Goal: Task Accomplishment & Management: Use online tool/utility

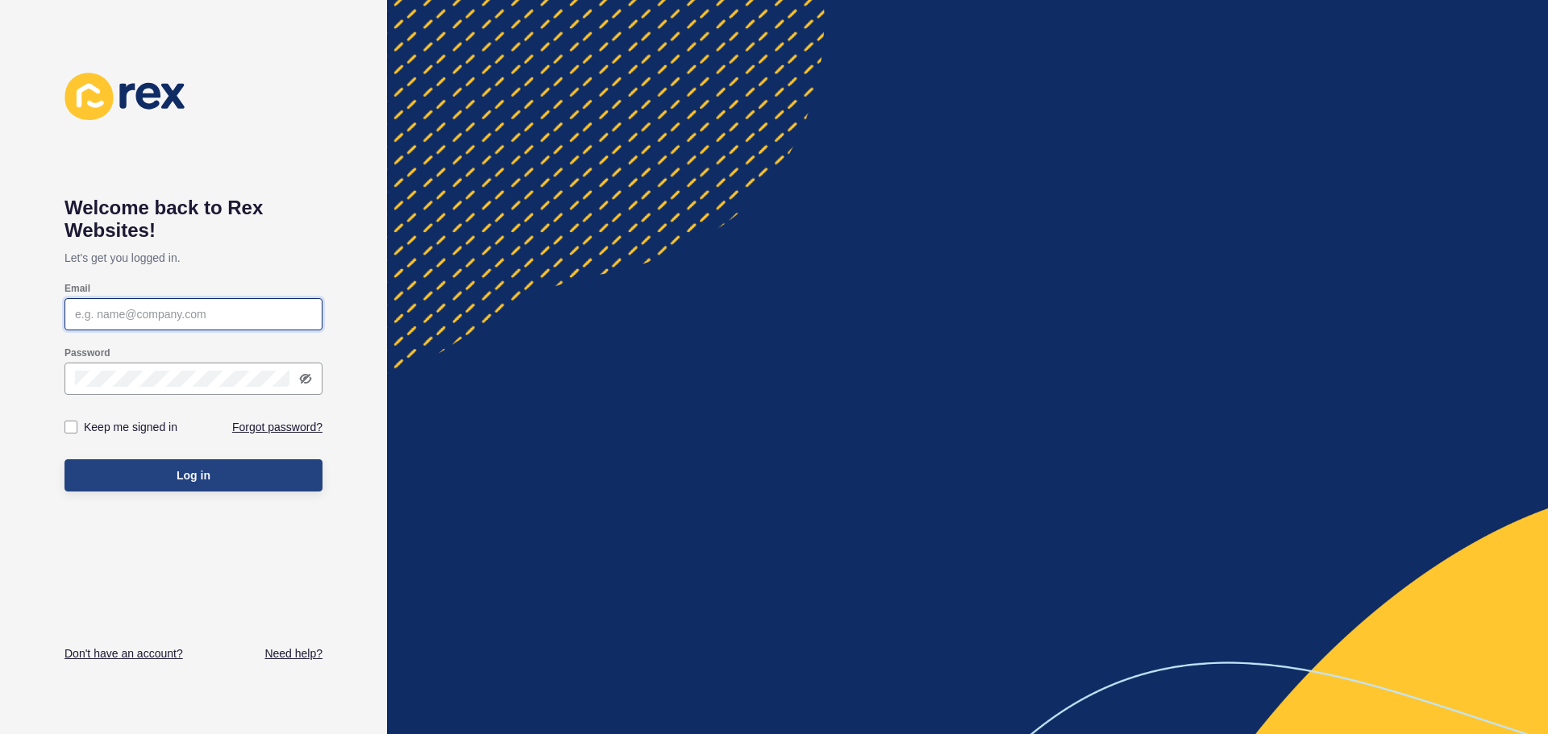
type input "rebecca@ayre.com.au"
click at [255, 471] on button "Log in" at bounding box center [193, 475] width 258 height 32
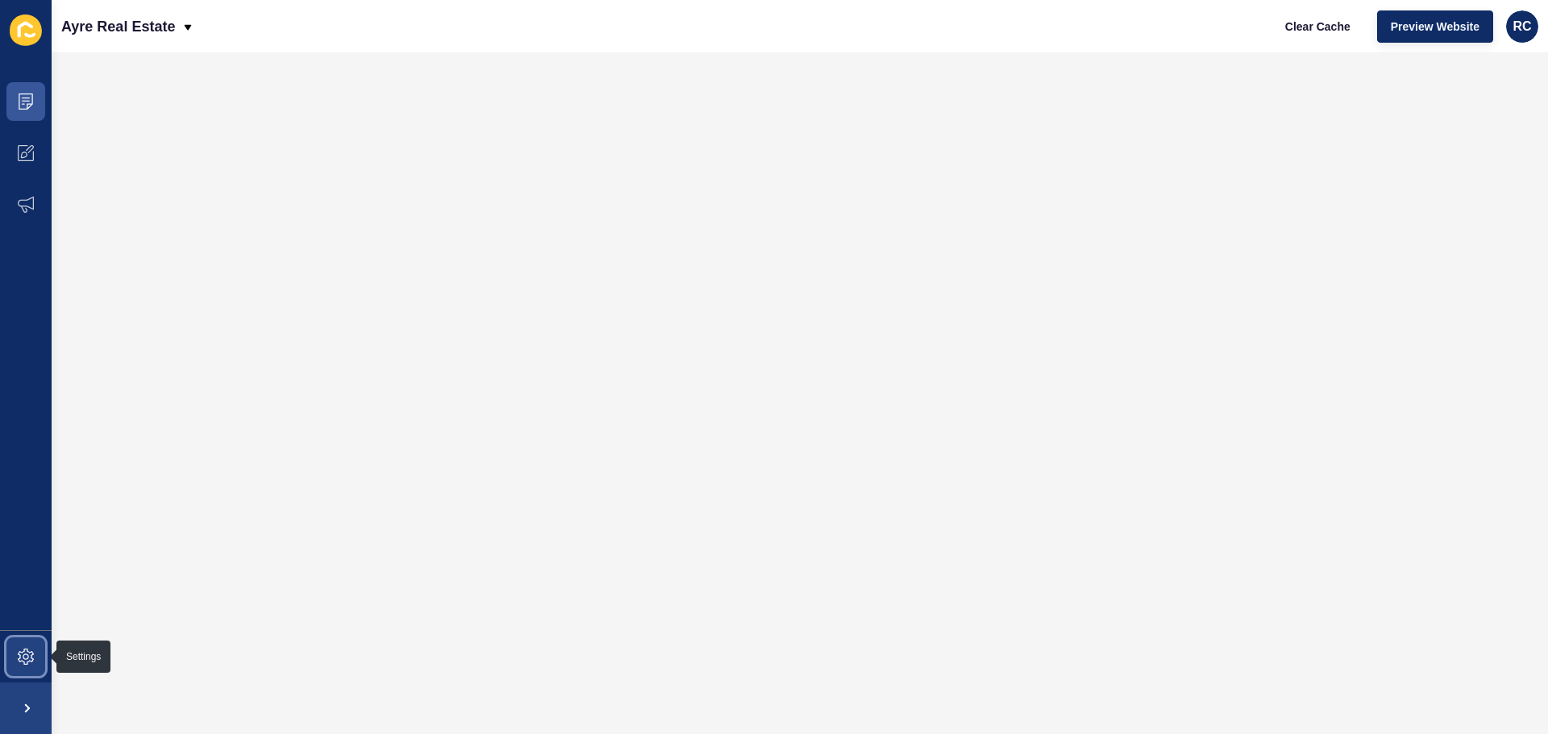
click at [29, 655] on icon at bounding box center [26, 657] width 16 height 16
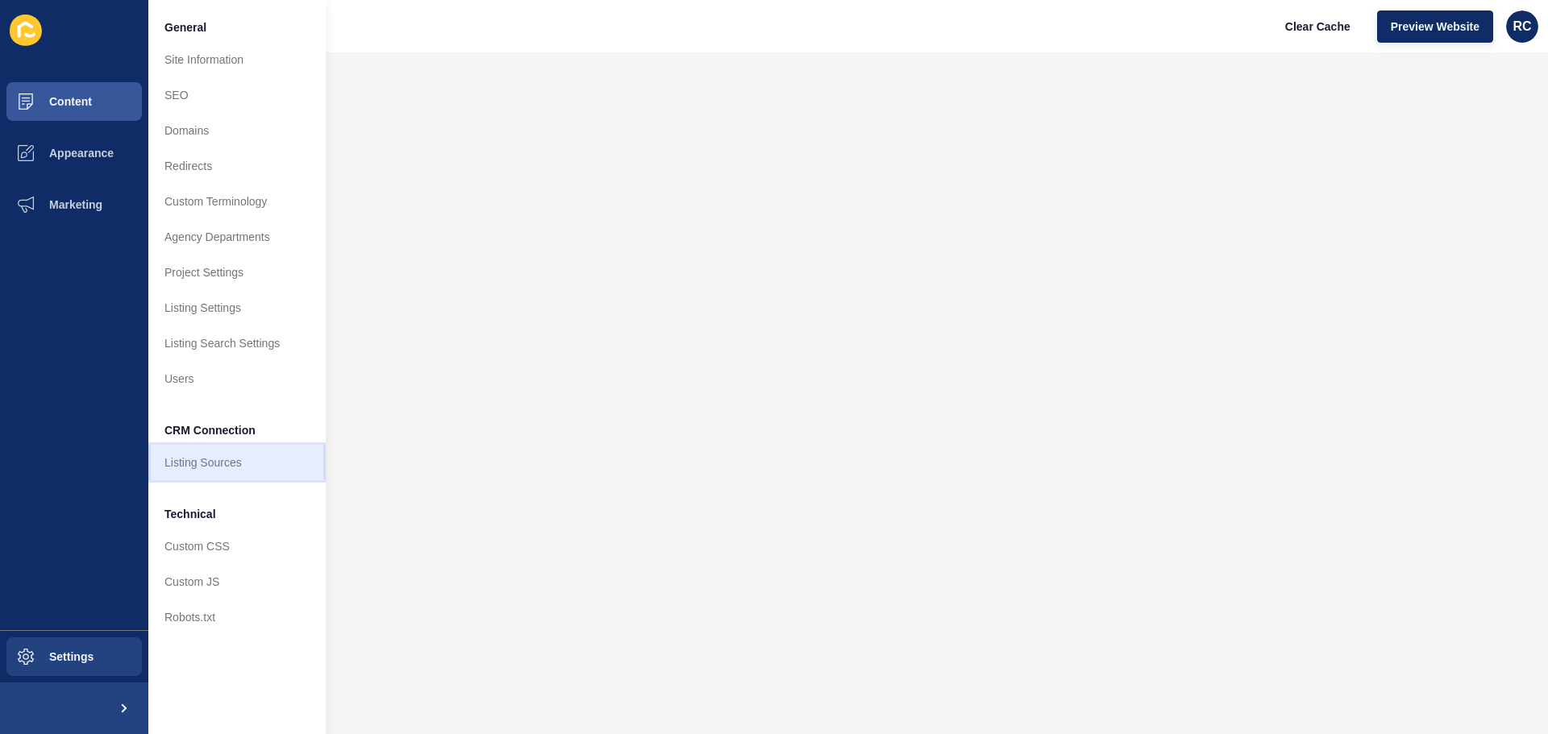
click at [242, 460] on link "Listing Sources" at bounding box center [236, 462] width 177 height 35
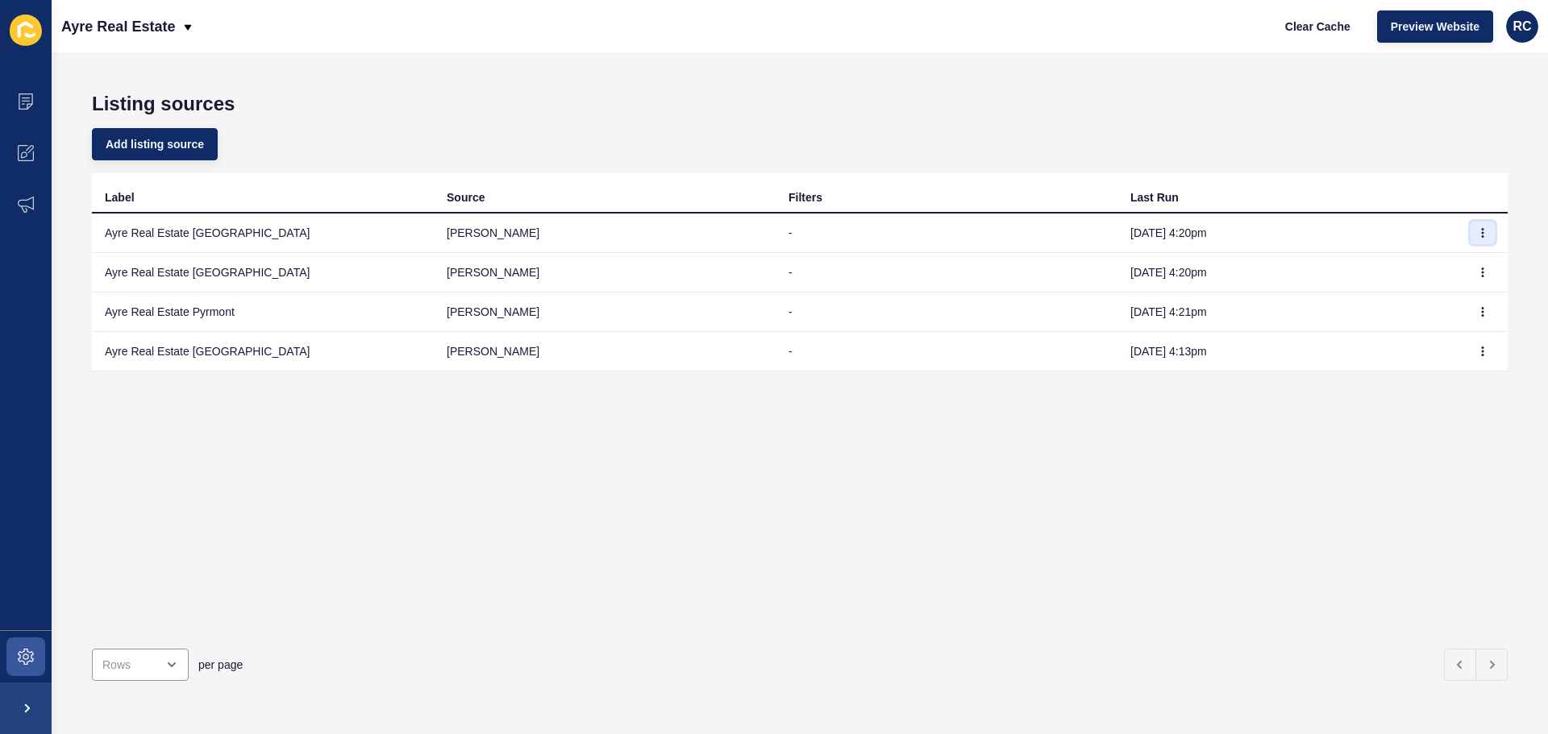
click at [1478, 235] on icon "button" at bounding box center [1483, 233] width 10 height 10
click at [1437, 275] on link "Sync now" at bounding box center [1426, 264] width 113 height 35
click at [1470, 240] on button "button" at bounding box center [1482, 233] width 24 height 23
click at [1442, 263] on link "Sync now" at bounding box center [1426, 264] width 113 height 35
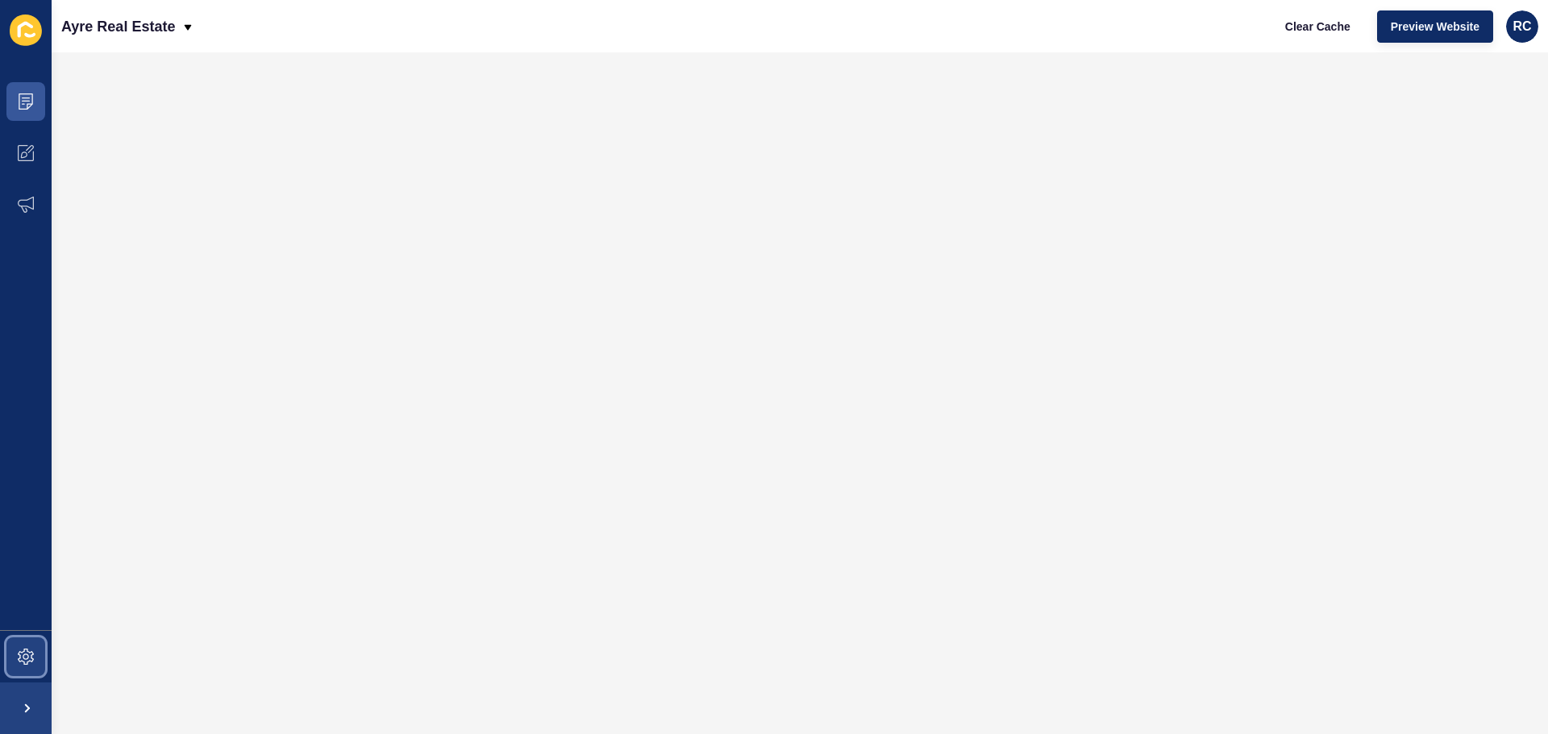
click at [17, 661] on span at bounding box center [26, 657] width 52 height 52
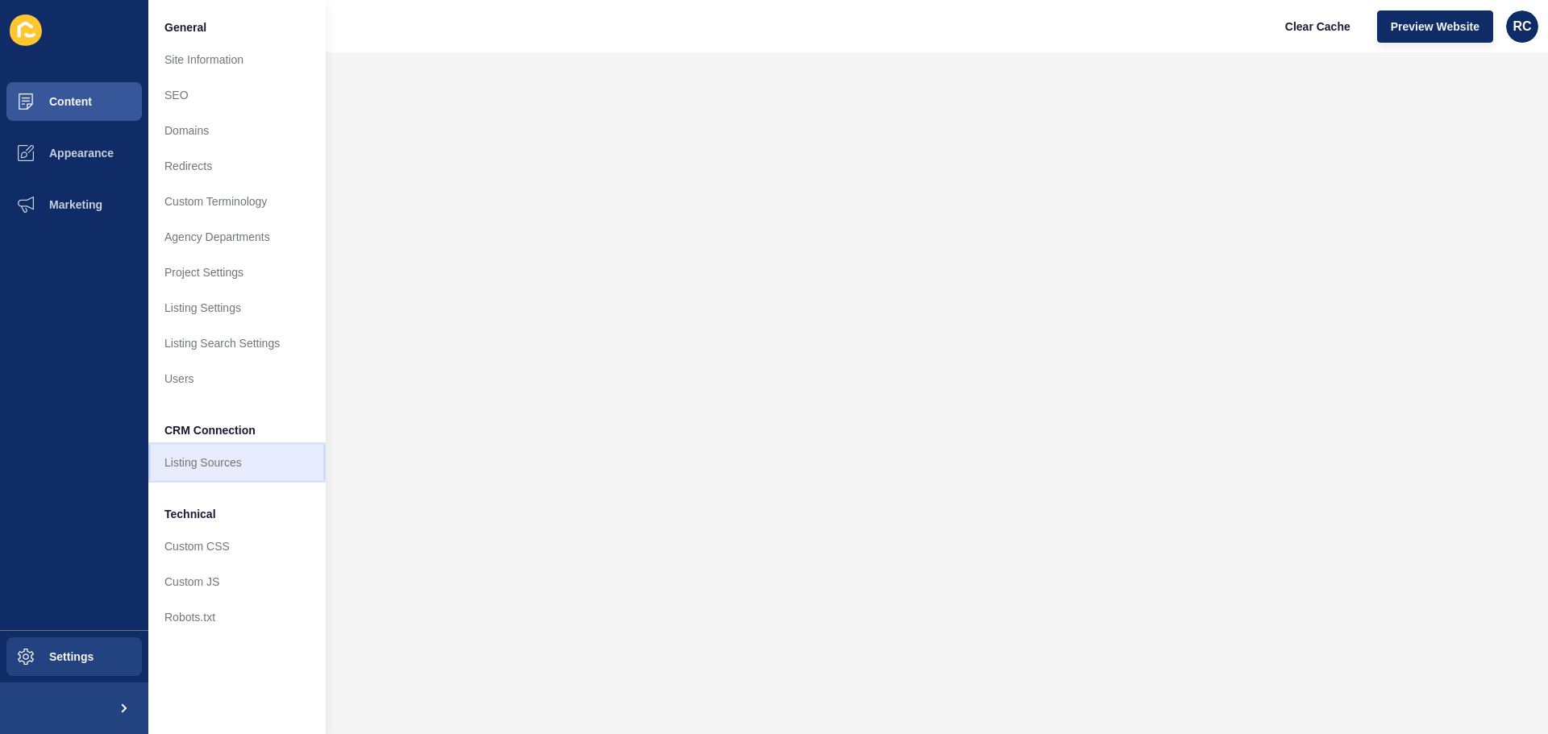
click at [220, 469] on link "Listing Sources" at bounding box center [236, 462] width 177 height 35
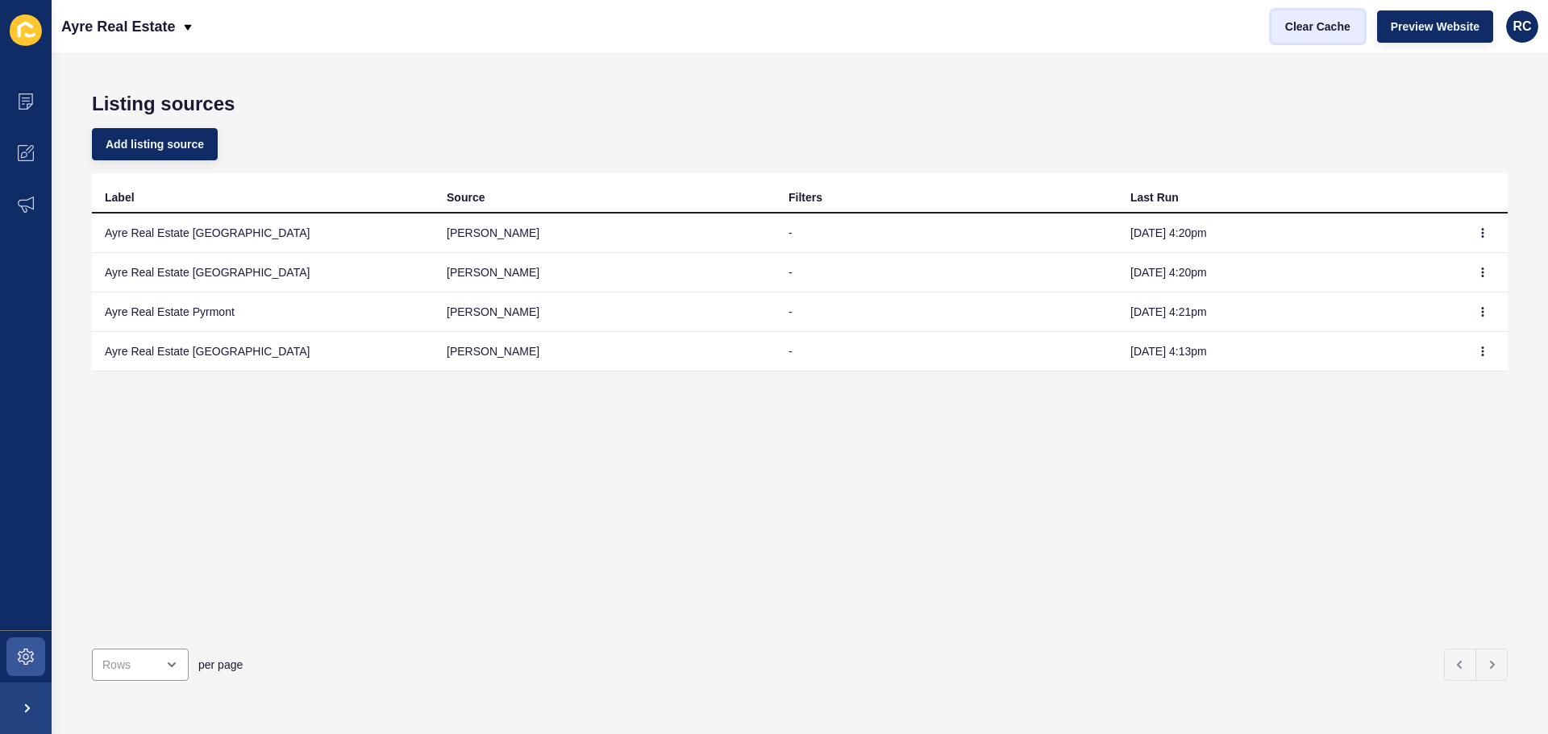
click at [1336, 27] on span "Clear Cache" at bounding box center [1317, 27] width 65 height 16
click at [1475, 231] on button "button" at bounding box center [1482, 233] width 24 height 23
click at [1441, 264] on link "Sync now" at bounding box center [1426, 264] width 113 height 35
click at [1437, 19] on span "Preview Website" at bounding box center [1435, 27] width 89 height 16
